Goal: Task Accomplishment & Management: Manage account settings

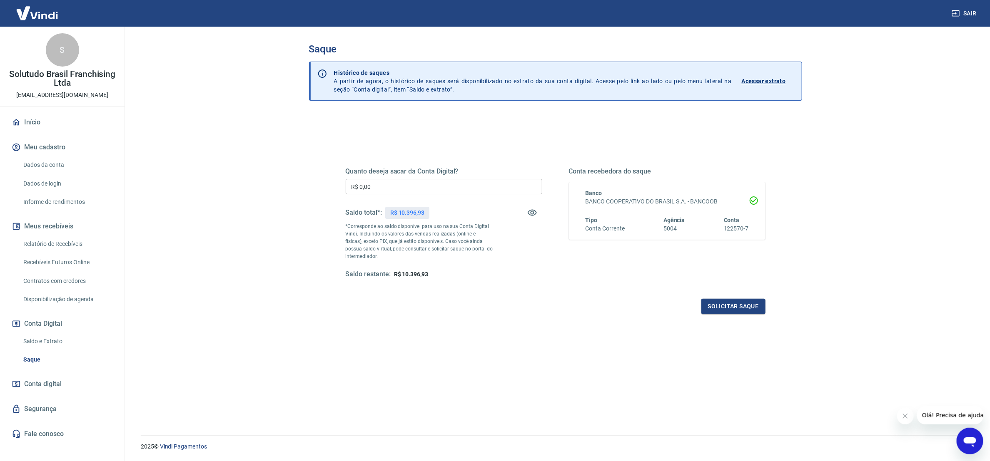
click at [403, 186] on input "R$ 0,00" at bounding box center [444, 186] width 197 height 15
type input "R$ 10.396,93"
click at [749, 309] on button "Solicitar saque" at bounding box center [733, 306] width 64 height 15
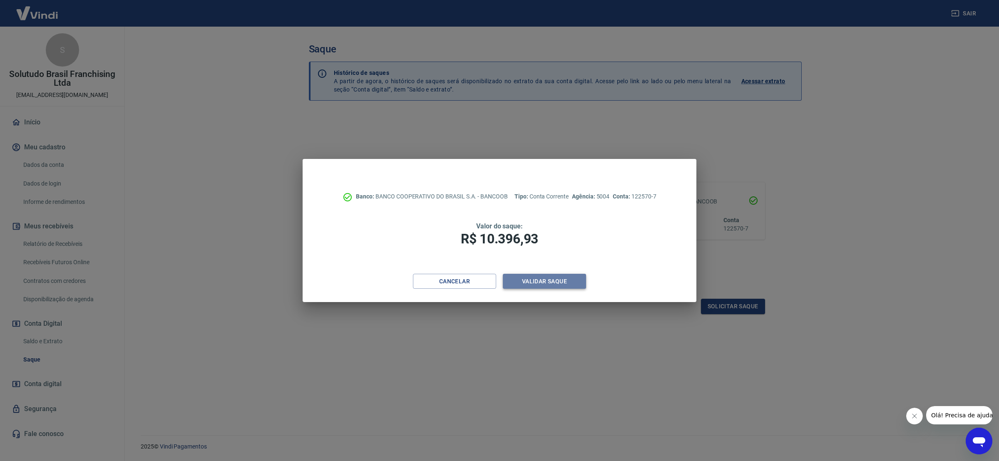
click at [550, 281] on button "Validar saque" at bounding box center [544, 281] width 83 height 15
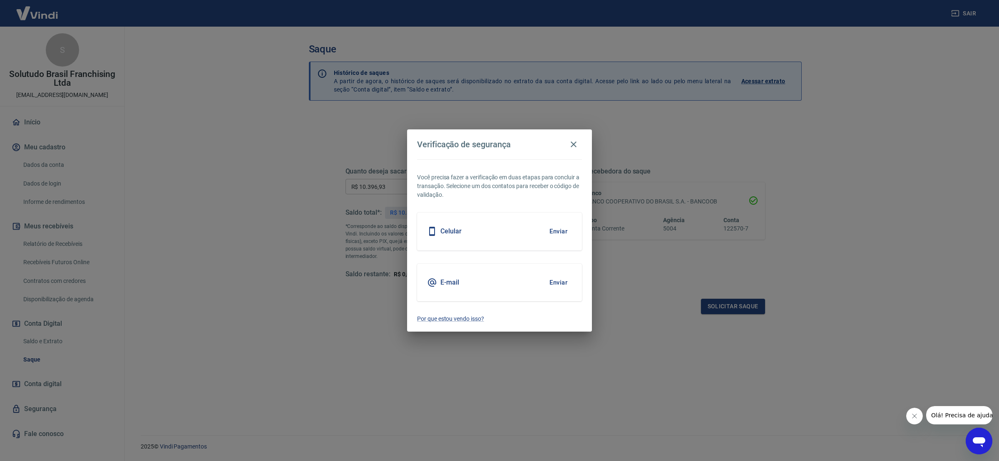
click at [555, 285] on button "Enviar" at bounding box center [558, 282] width 27 height 17
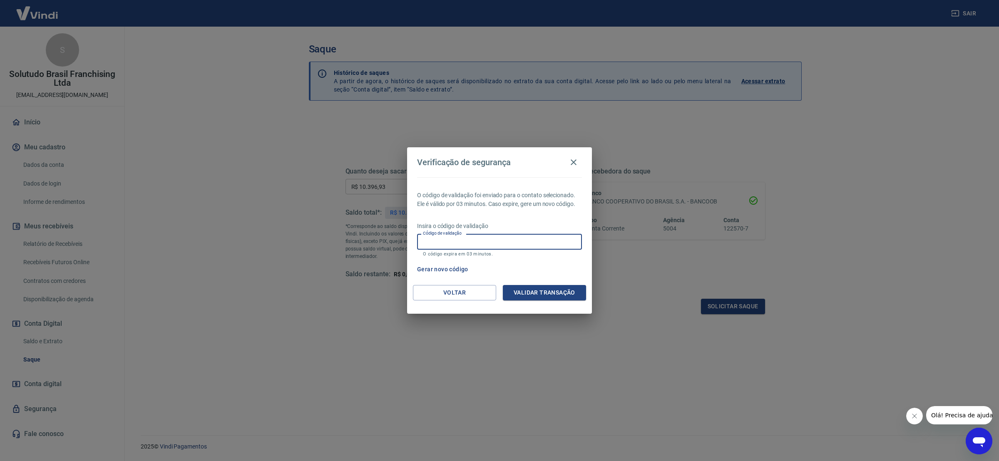
click at [503, 242] on input "Código de validação" at bounding box center [499, 241] width 165 height 15
paste input "841670"
type input "841670"
click at [558, 290] on button "Validar transação" at bounding box center [544, 292] width 83 height 15
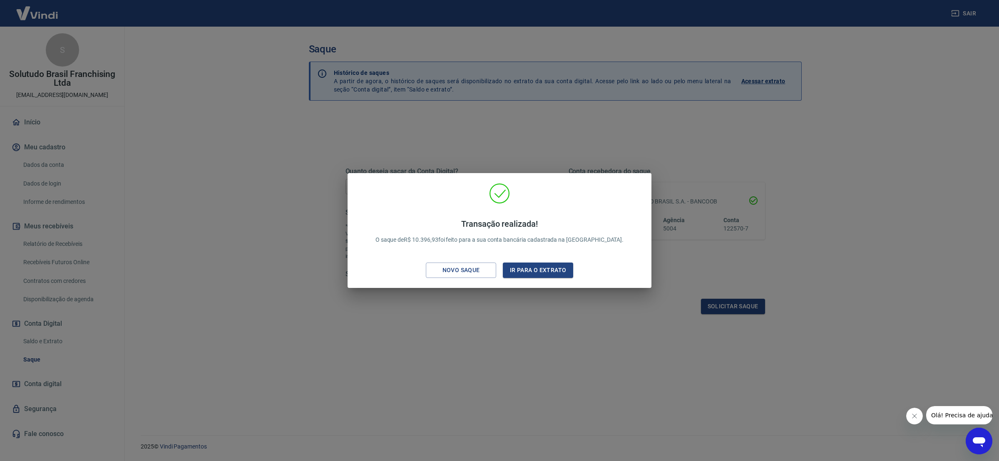
click at [105, 239] on div "Transação realizada! O saque de R$ 10.396,93 foi feito para a sua conta bancári…" at bounding box center [499, 230] width 999 height 461
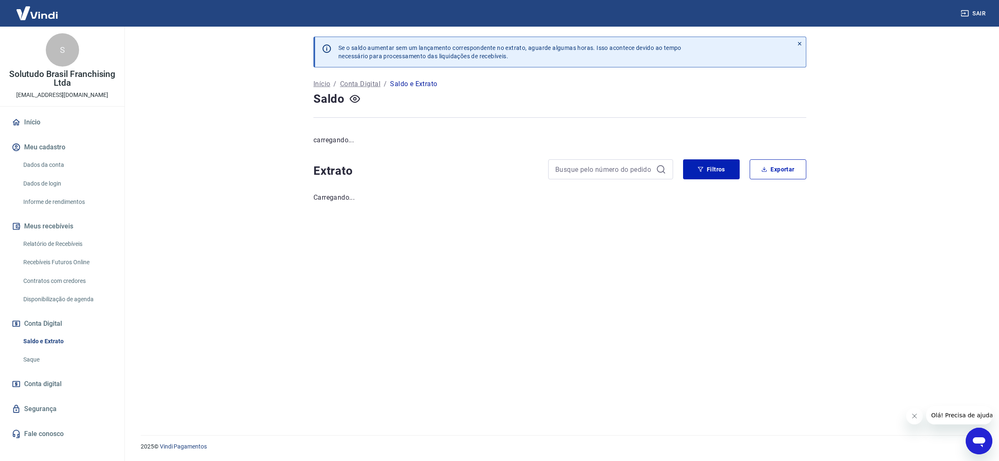
click at [82, 241] on link "Relatório de Recebíveis" at bounding box center [67, 244] width 95 height 17
